Goal: Task Accomplishment & Management: Use online tool/utility

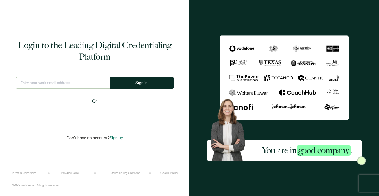
click at [56, 80] on input "text" at bounding box center [63, 83] width 94 height 12
type input "[EMAIL_ADDRESS][DOMAIN_NAME]"
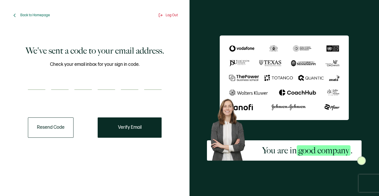
click at [39, 87] on input "number" at bounding box center [36, 84] width 17 height 12
paste input "4"
type input "4"
type input "7"
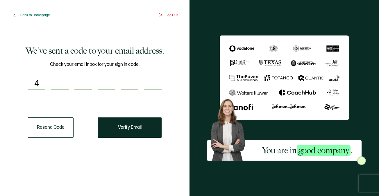
type input "3"
type input "8"
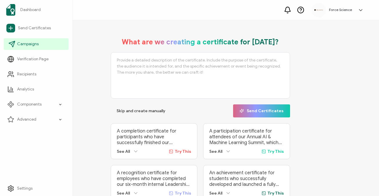
click at [24, 43] on span "Campaigns" at bounding box center [27, 44] width 21 height 6
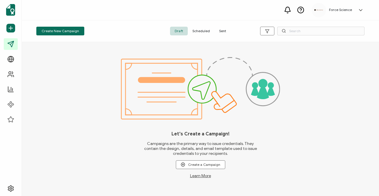
click at [220, 30] on span "Sent" at bounding box center [222, 31] width 16 height 9
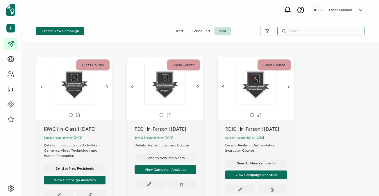
click at [303, 33] on input "text" at bounding box center [320, 31] width 87 height 9
type input "fscc"
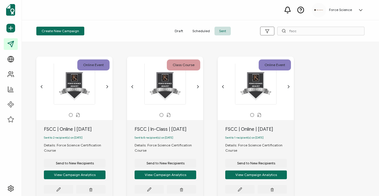
click at [149, 128] on div "FSCC | In-Class | [DATE]" at bounding box center [168, 129] width 69 height 7
copy div "FSCC | In-Class | [DATE]"
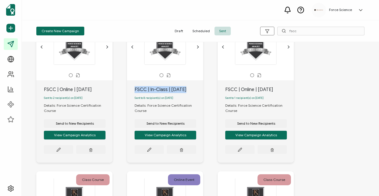
scroll to position [44, 0]
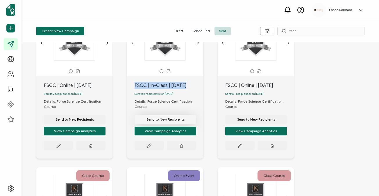
click at [164, 121] on span "Send to New Recipients" at bounding box center [165, 119] width 38 height 3
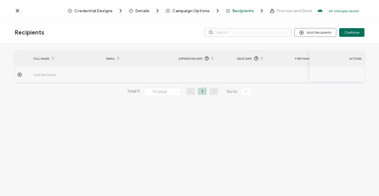
click at [238, 11] on span "Recipients" at bounding box center [242, 11] width 21 height 4
click at [185, 13] on div "Campaign Options" at bounding box center [182, 11] width 33 height 6
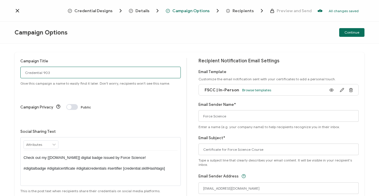
click at [71, 73] on input "Credential 903" at bounding box center [100, 73] width 160 height 12
paste input "FSCC | In-Class | [DATE]"
click at [75, 74] on input "FSCC | In-Class | [DATE]" at bounding box center [100, 73] width 160 height 12
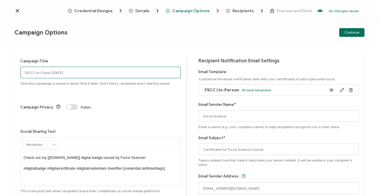
scroll to position [2, 0]
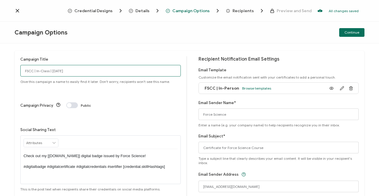
click at [23, 72] on input "FSCC | In-Class | [DATE]" at bounding box center [100, 71] width 160 height 12
type input "FSCC | In-Class | [DATE]"
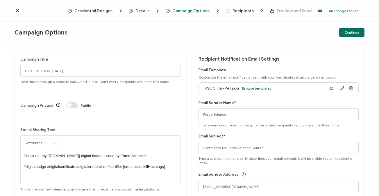
click at [139, 154] on p "Check out my [[DOMAIN_NAME]] digital badge issued by Force Science! #digitalbad…" at bounding box center [101, 162] width 154 height 16
click at [350, 33] on span "Continue" at bounding box center [351, 32] width 15 height 3
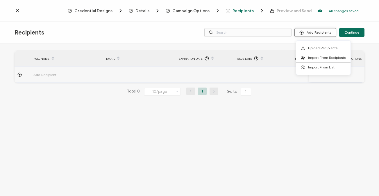
click at [317, 34] on button "Add Recipients" at bounding box center [315, 32] width 42 height 9
click at [317, 49] on span "Upload Recipients" at bounding box center [322, 48] width 29 height 4
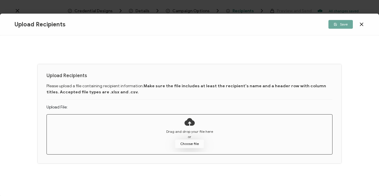
click at [195, 143] on button "Choose file" at bounding box center [189, 144] width 29 height 9
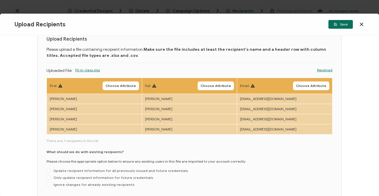
scroll to position [31, 0]
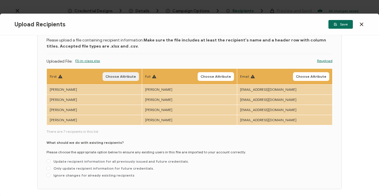
click at [123, 78] on span "Choose Attribute" at bounding box center [120, 76] width 30 height 3
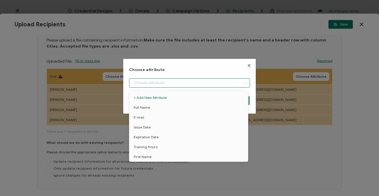
click at [152, 85] on input "dialog" at bounding box center [189, 82] width 121 height 9
click at [146, 154] on span "First Name" at bounding box center [143, 157] width 18 height 10
type input "First Name"
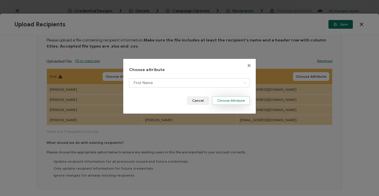
click at [229, 102] on button "Choose Attribute" at bounding box center [231, 100] width 38 height 9
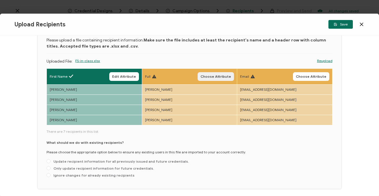
click at [224, 78] on span "Choose Attribute" at bounding box center [215, 76] width 30 height 3
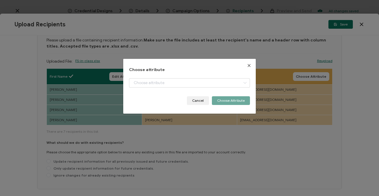
click at [169, 77] on div "Choose attribute Cancel Choose Attribute" at bounding box center [189, 86] width 121 height 37
click at [168, 81] on input "dialog" at bounding box center [189, 82] width 121 height 9
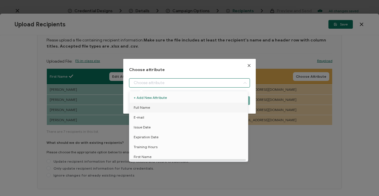
click at [159, 108] on li "Full Name" at bounding box center [189, 108] width 123 height 10
type input "Full Name"
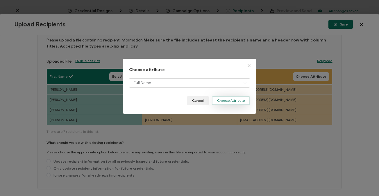
click at [226, 100] on button "Choose Attribute" at bounding box center [231, 100] width 38 height 9
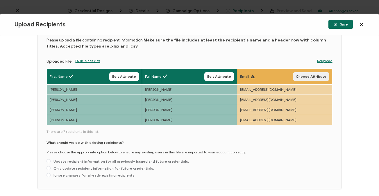
click at [308, 76] on span "Choose Attribute" at bounding box center [311, 76] width 30 height 3
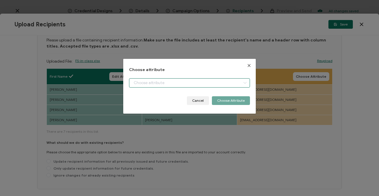
click at [181, 81] on input "dialog" at bounding box center [189, 82] width 121 height 9
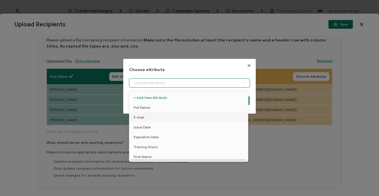
click at [159, 117] on li "E-mail" at bounding box center [189, 118] width 123 height 10
type input "E-mail"
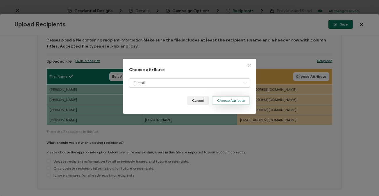
click at [219, 100] on button "Choose Attribute" at bounding box center [231, 100] width 38 height 9
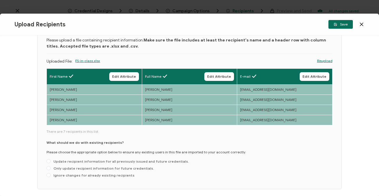
scroll to position [53, 0]
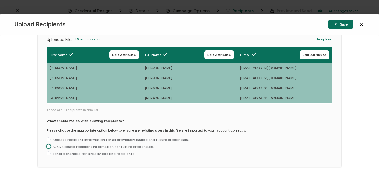
click at [78, 146] on span "Only update recipient information for future credentials." at bounding box center [102, 147] width 103 height 4
click at [51, 146] on input "Only update recipient information for future credentials." at bounding box center [48, 147] width 4 height 5
radio input "true"
click at [344, 26] on span "Save" at bounding box center [340, 24] width 14 height 3
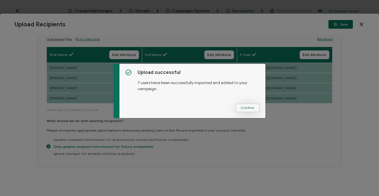
click at [252, 109] on button "Confirm" at bounding box center [247, 108] width 24 height 9
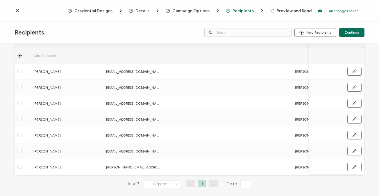
scroll to position [44, 0]
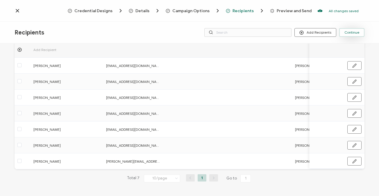
click at [355, 34] on span "Continue" at bounding box center [351, 32] width 15 height 3
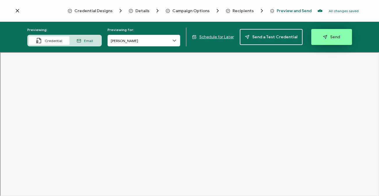
click at [328, 37] on span "Send" at bounding box center [331, 37] width 17 height 4
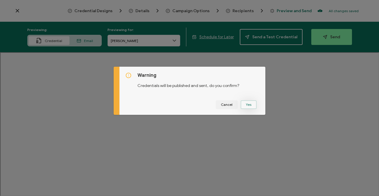
click at [249, 104] on button "Yes" at bounding box center [248, 104] width 16 height 9
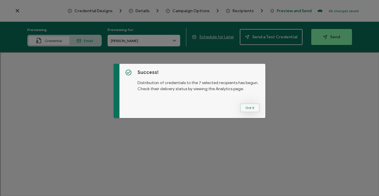
click at [250, 109] on button "Got It" at bounding box center [249, 108] width 19 height 9
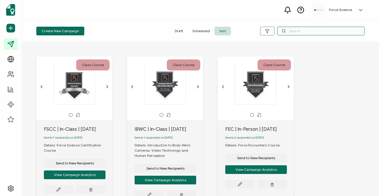
click at [299, 33] on input "text" at bounding box center [320, 31] width 87 height 9
type input "fscc"
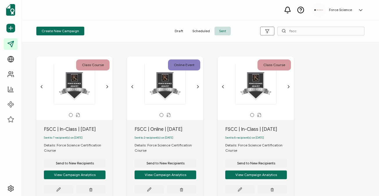
click at [145, 129] on div "FSCC | Online | [DATE]" at bounding box center [168, 129] width 69 height 7
copy div "FSCC | Online | [DATE]"
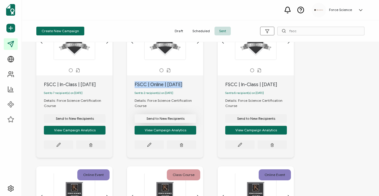
scroll to position [45, 0]
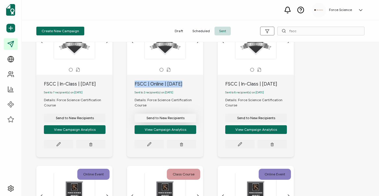
click at [168, 120] on span "Send to New Recipients" at bounding box center [165, 117] width 38 height 3
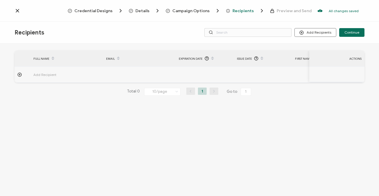
click at [191, 11] on span "Campaign Options" at bounding box center [190, 11] width 37 height 4
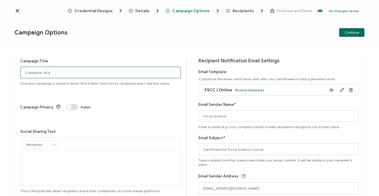
click at [54, 73] on input "Credential 904" at bounding box center [100, 73] width 160 height 12
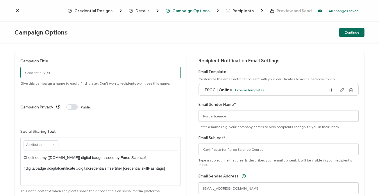
click at [54, 73] on input "Credential 904" at bounding box center [100, 73] width 160 height 12
paste input "FSCC | Online | [DATE]"
type input "FSCC | Online | [DATE]"
click at [119, 155] on p "Check out my [[DOMAIN_NAME]] digital badge issued by Force Science! #digitalbad…" at bounding box center [101, 163] width 154 height 16
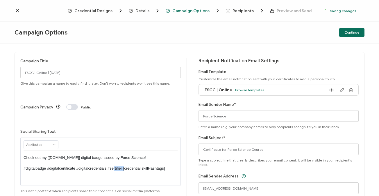
click at [119, 155] on p "Check out my [[DOMAIN_NAME]] digital badge issued by Force Science! #digitalbad…" at bounding box center [101, 163] width 154 height 16
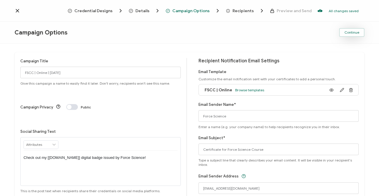
click at [354, 34] on span "Continue" at bounding box center [351, 32] width 15 height 3
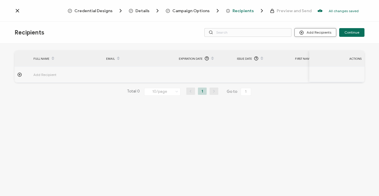
click at [325, 33] on button "Add Recipients" at bounding box center [315, 32] width 42 height 9
click at [317, 49] on span "Upload Recipients" at bounding box center [322, 48] width 29 height 4
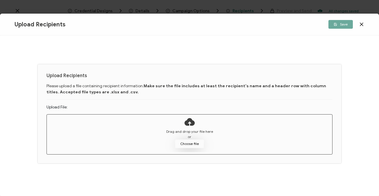
click at [186, 145] on button "Choose file" at bounding box center [189, 144] width 29 height 9
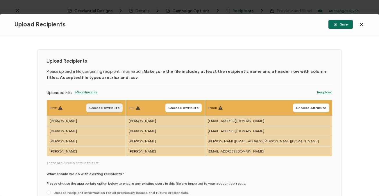
click at [120, 107] on span "Choose Attribute" at bounding box center [104, 107] width 30 height 3
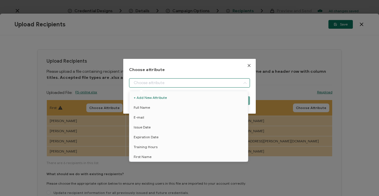
click at [160, 86] on input "dialog" at bounding box center [189, 82] width 121 height 9
click at [150, 154] on span "First Name" at bounding box center [143, 157] width 18 height 10
type input "First Name"
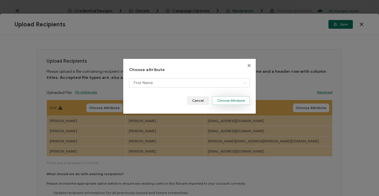
click at [237, 100] on button "Choose Attribute" at bounding box center [231, 100] width 38 height 9
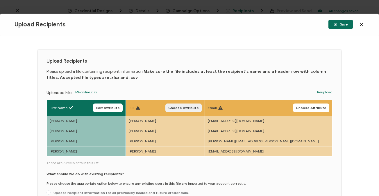
click at [199, 108] on span "Choose Attribute" at bounding box center [183, 107] width 30 height 3
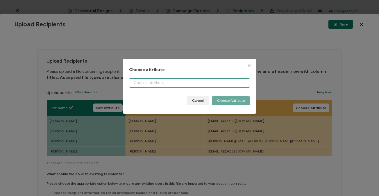
click at [168, 85] on input "dialog" at bounding box center [189, 82] width 121 height 9
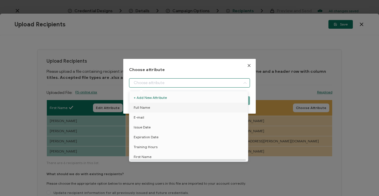
click at [162, 107] on li "Full Name" at bounding box center [189, 108] width 123 height 10
type input "Full Name"
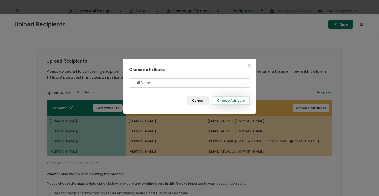
click at [224, 103] on button "Choose Attribute" at bounding box center [231, 100] width 38 height 9
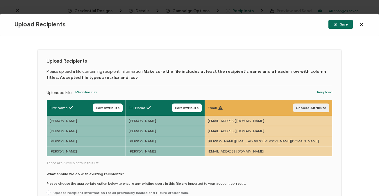
click at [313, 105] on button "Choose Attribute" at bounding box center [311, 108] width 36 height 9
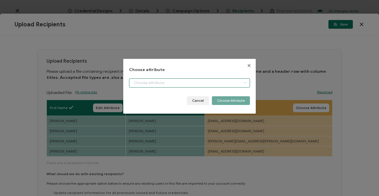
click at [157, 84] on input "dialog" at bounding box center [189, 82] width 121 height 9
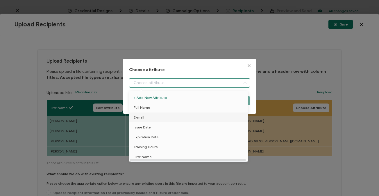
click at [149, 116] on li "E-mail" at bounding box center [189, 118] width 123 height 10
type input "E-mail"
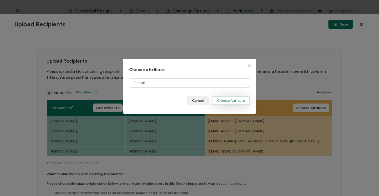
click at [229, 102] on button "Choose Attribute" at bounding box center [231, 100] width 38 height 9
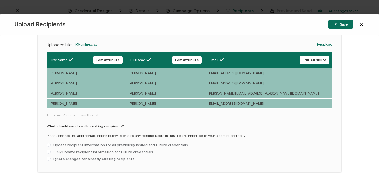
scroll to position [53, 0]
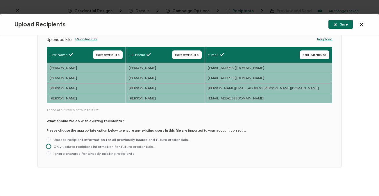
click at [79, 148] on span "Only update recipient information for future credentials." at bounding box center [102, 147] width 103 height 4
click at [51, 148] on input "Only update recipient information for future credentials." at bounding box center [48, 147] width 4 height 5
radio input "true"
click at [347, 24] on button "Save" at bounding box center [340, 24] width 24 height 9
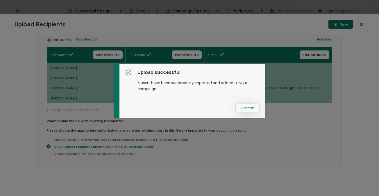
click at [250, 108] on span "Confirm" at bounding box center [247, 107] width 14 height 3
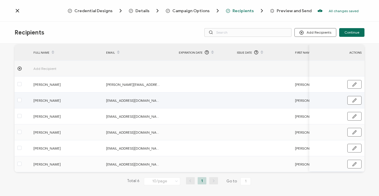
scroll to position [28, 0]
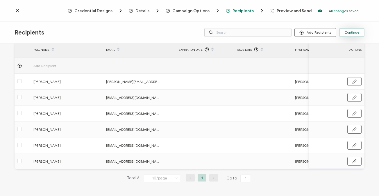
click at [355, 35] on button "Continue" at bounding box center [351, 32] width 25 height 9
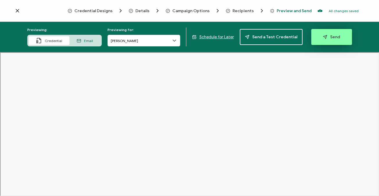
click at [325, 39] on button "Send" at bounding box center [331, 37] width 41 height 16
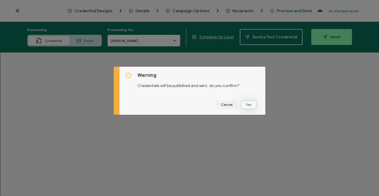
click at [246, 102] on button "Yes" at bounding box center [248, 104] width 16 height 9
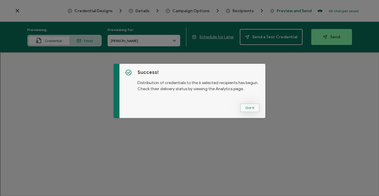
click at [252, 106] on button "Got It" at bounding box center [249, 108] width 19 height 9
